Goal: Information Seeking & Learning: Learn about a topic

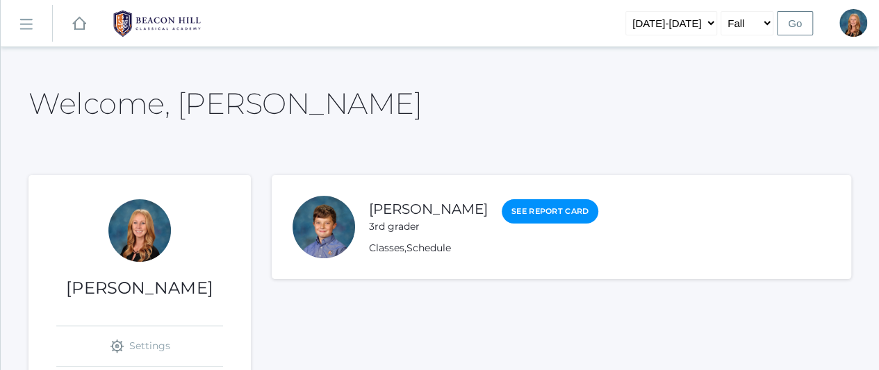
click at [33, 24] on link "icons/ui/navigation/hamburger Created with Sketch." at bounding box center [26, 24] width 51 height 38
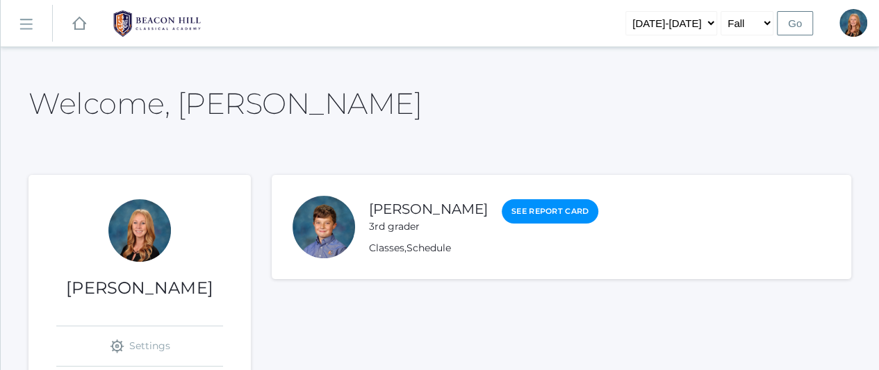
click at [33, 34] on link "icons/ui/navigation/hamburger Created with Sketch." at bounding box center [26, 24] width 51 height 38
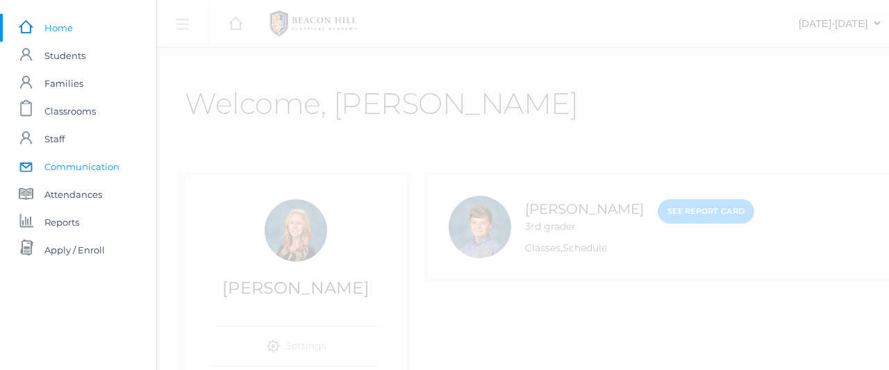
click at [107, 169] on span "Communication" at bounding box center [81, 167] width 75 height 28
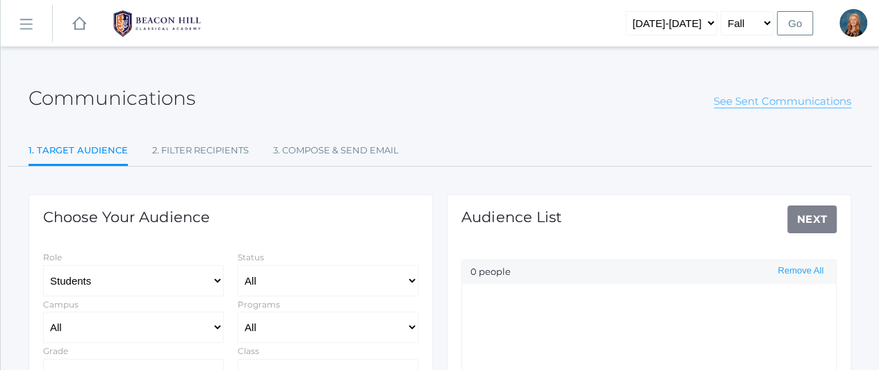
select select "Enrolled"
click at [740, 103] on link "See Sent Communications" at bounding box center [783, 102] width 138 height 14
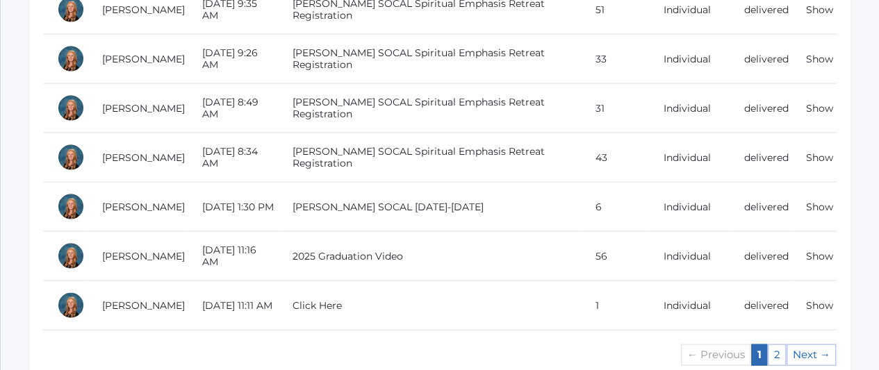
scroll to position [1417, 0]
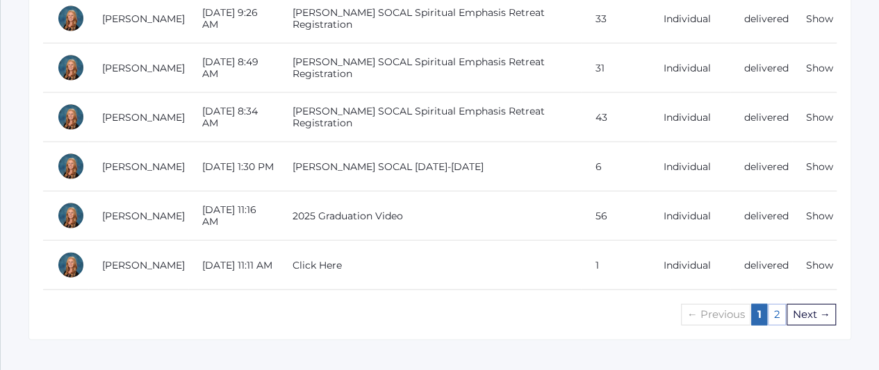
click at [819, 304] on link "Next →" at bounding box center [811, 315] width 49 height 22
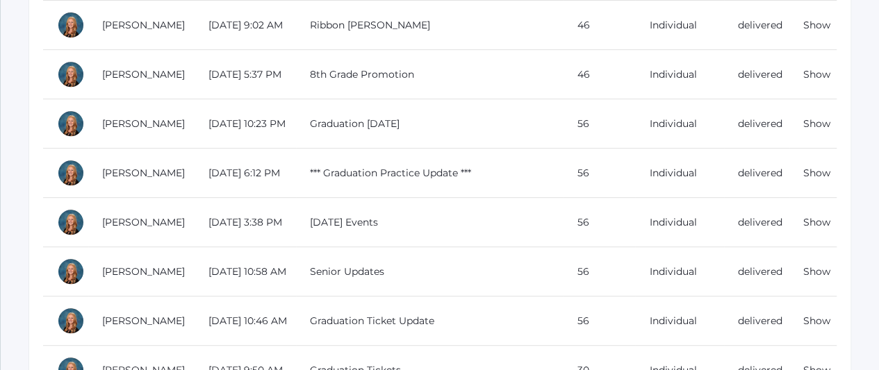
scroll to position [311, 0]
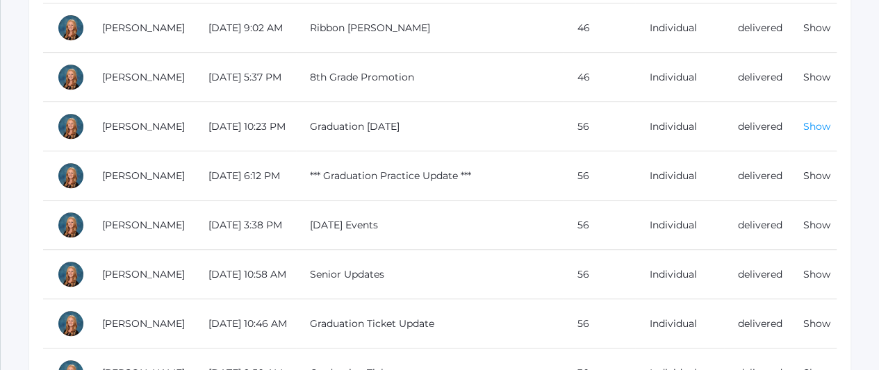
click at [820, 127] on link "Show" at bounding box center [816, 126] width 27 height 13
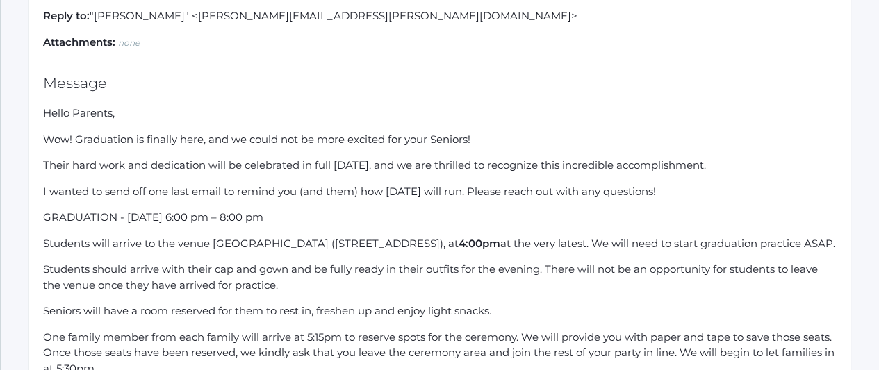
scroll to position [239, 0]
